Goal: Transaction & Acquisition: Purchase product/service

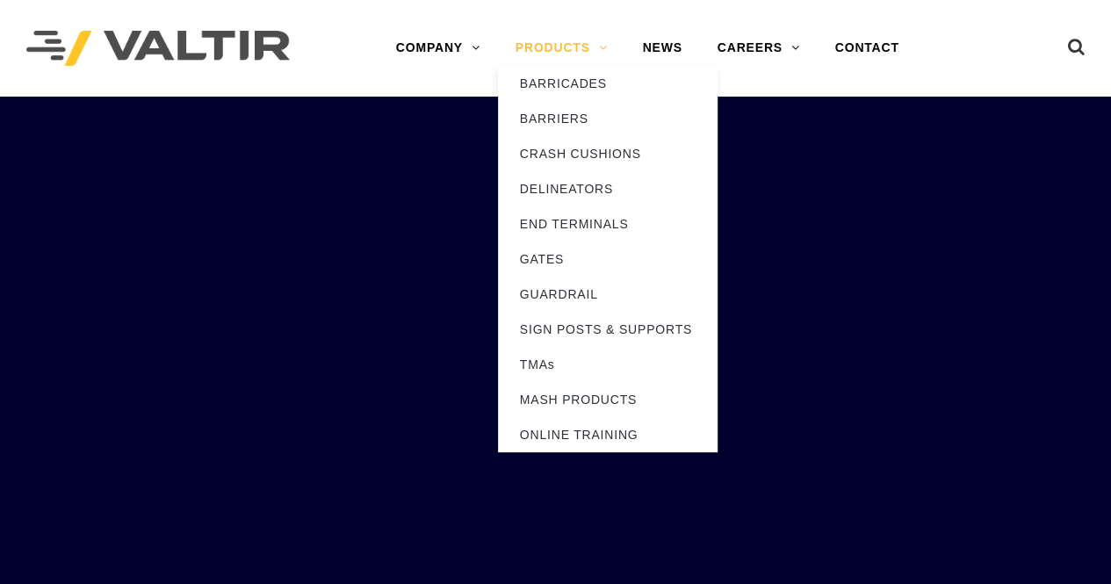
drag, startPoint x: 0, startPoint y: 0, endPoint x: 608, endPoint y: 49, distance: 609.9
click at [608, 49] on link "PRODUCTS" at bounding box center [561, 48] width 127 height 35
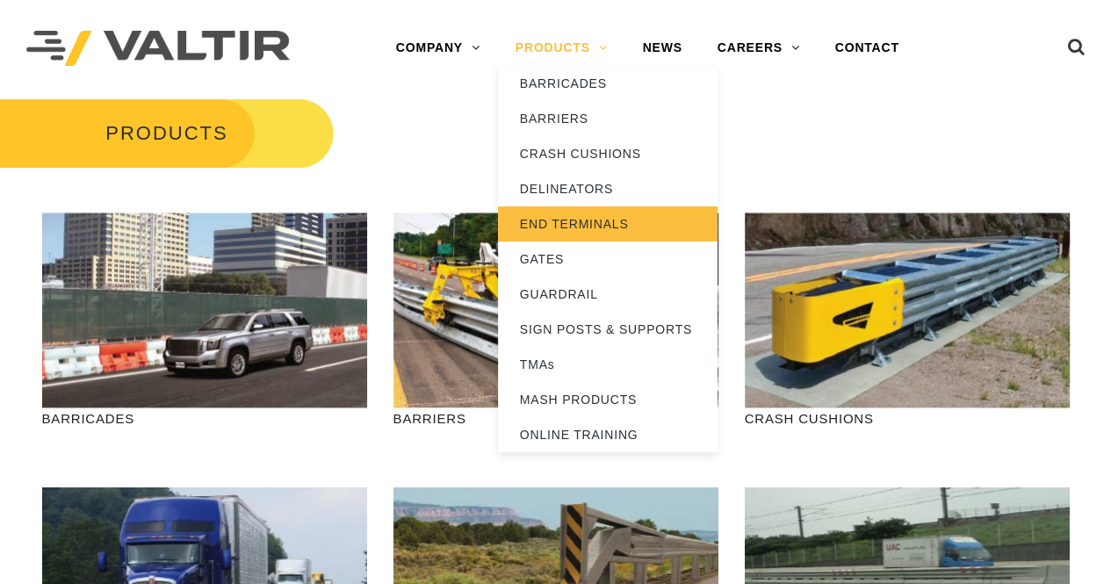
click at [589, 213] on link "END TERMINALS" at bounding box center [608, 223] width 220 height 35
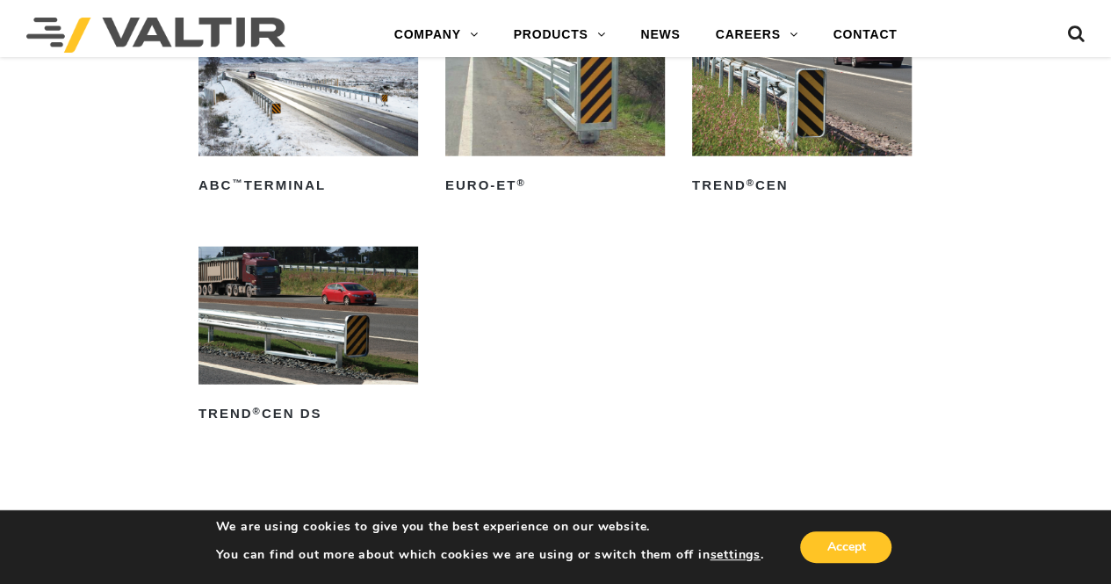
scroll to position [2021, 0]
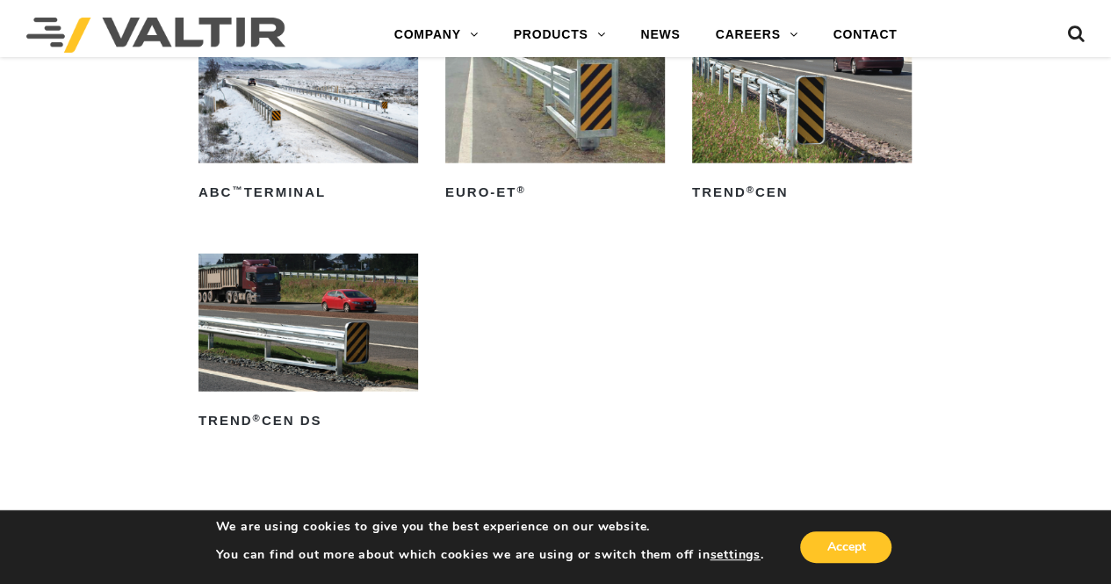
click at [789, 144] on img at bounding box center [802, 94] width 220 height 137
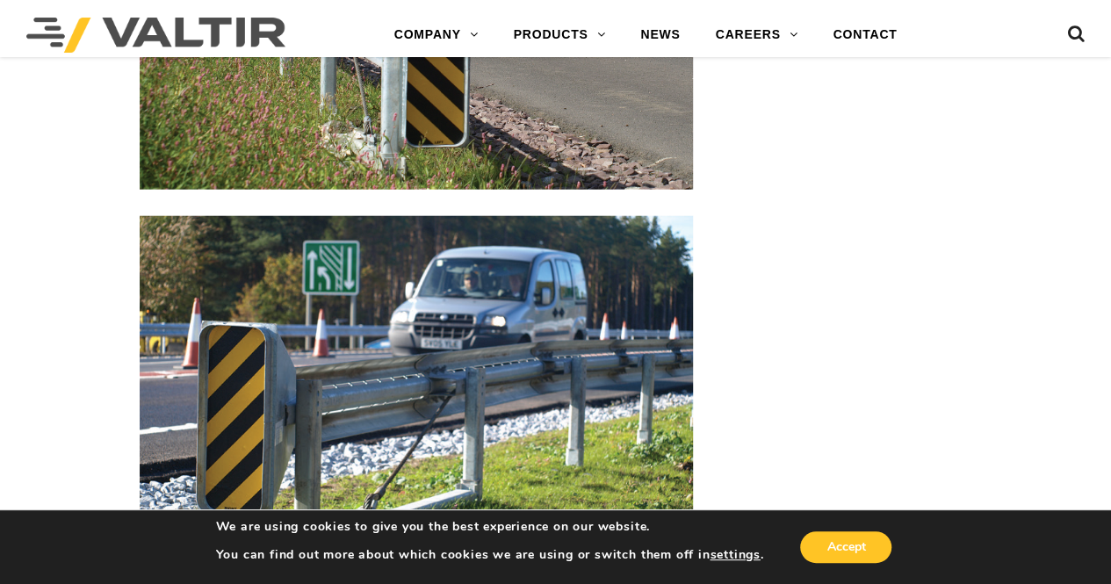
scroll to position [2120, 0]
